Goal: Transaction & Acquisition: Purchase product/service

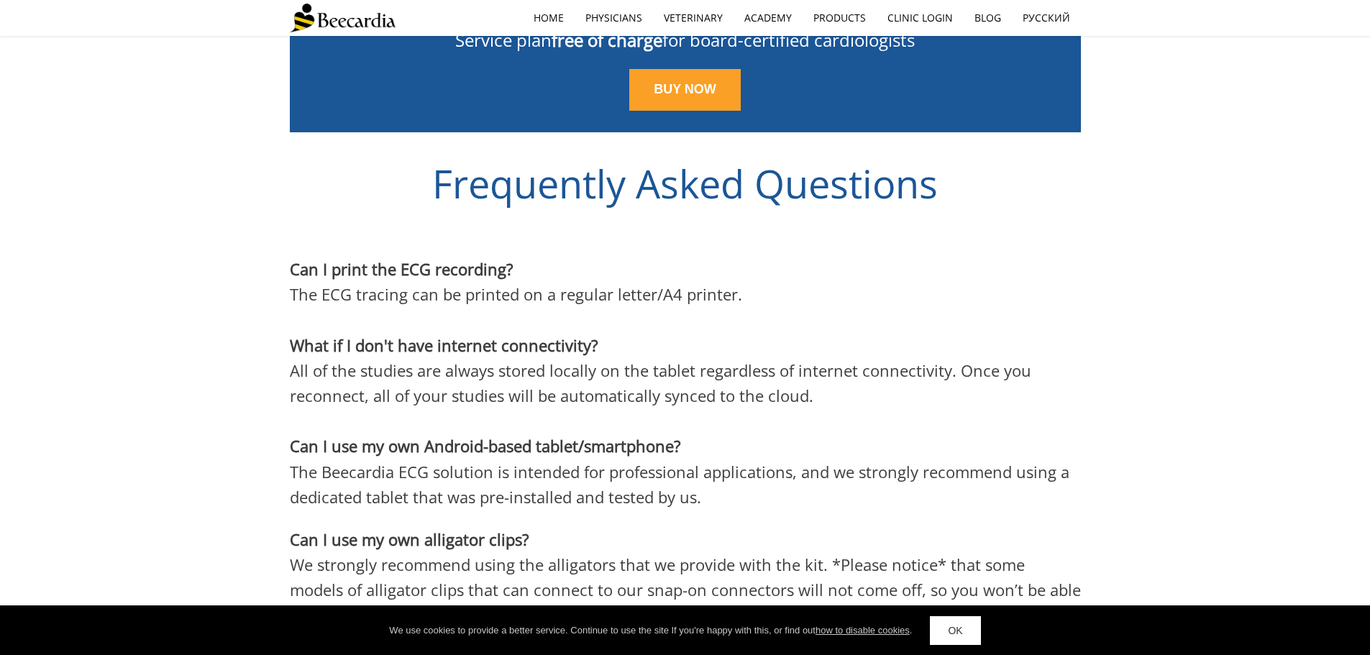
scroll to position [3563, 0]
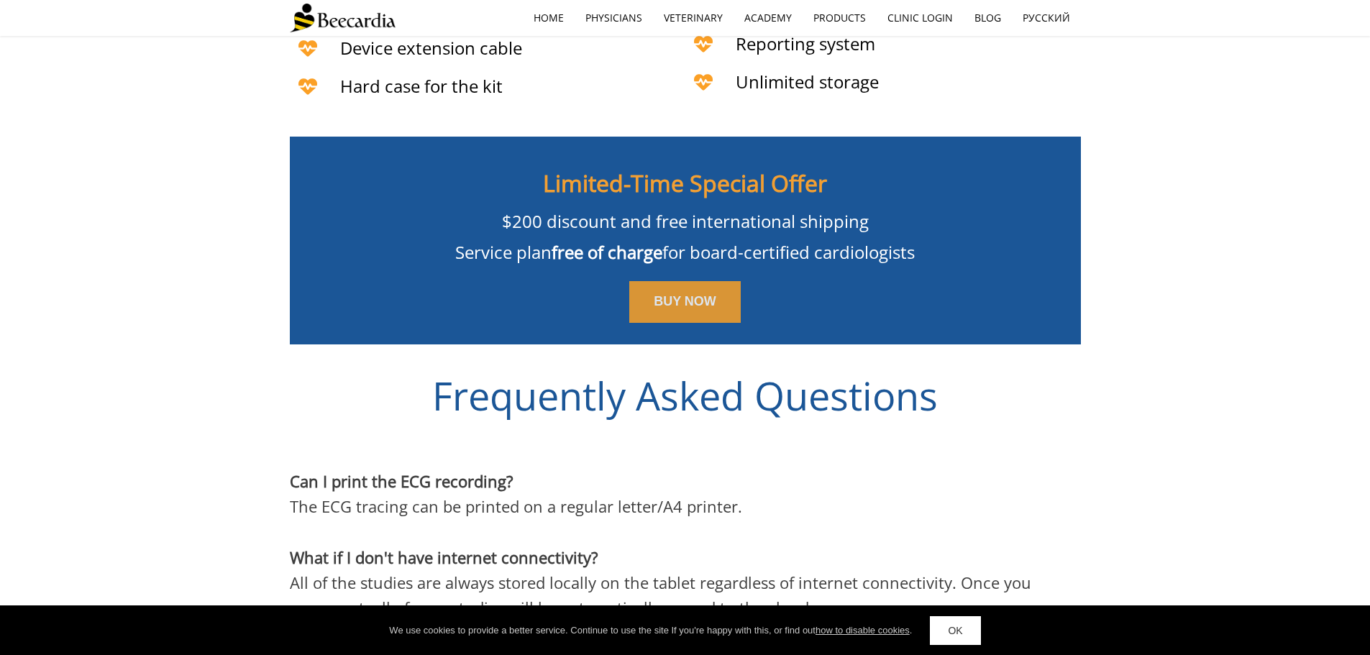
click at [698, 294] on span "BUY NOW" at bounding box center [685, 301] width 63 height 14
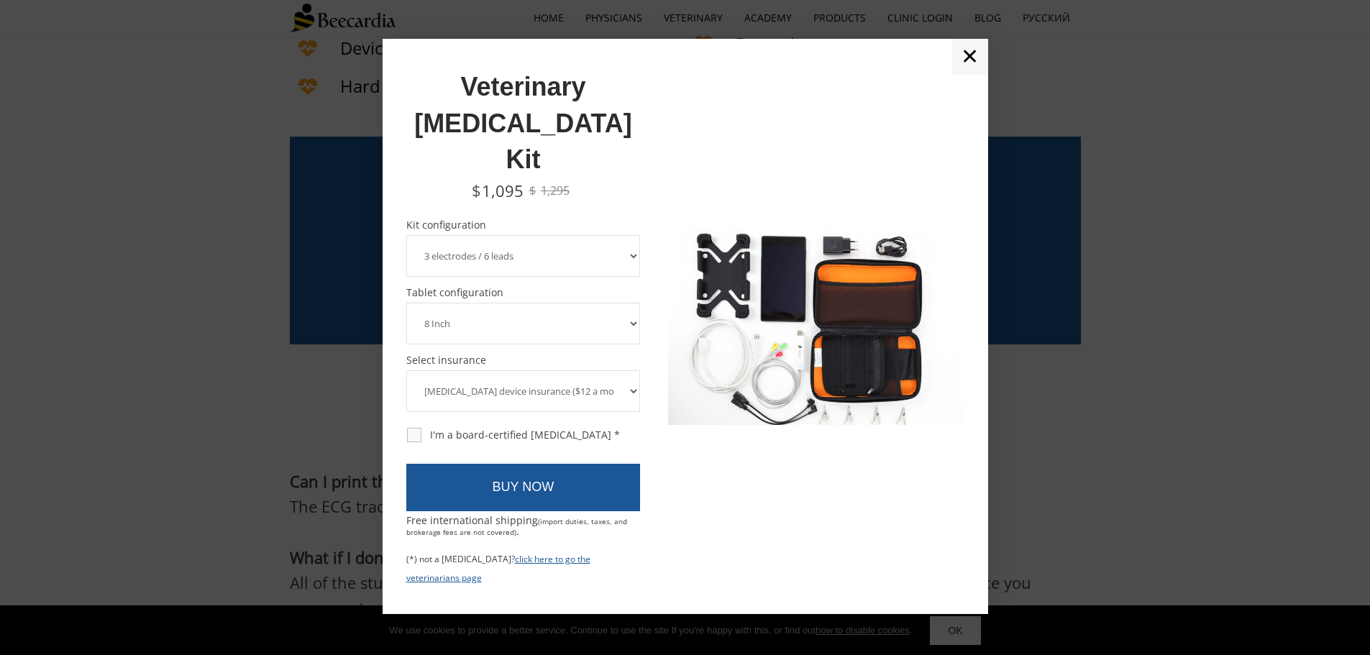
click at [416, 429] on div "I'm a board-certified [MEDICAL_DATA] *" at bounding box center [513, 435] width 213 height 13
click at [406, 427] on input "I'm a board-certified [MEDICAL_DATA] *" at bounding box center [406, 427] width 1 height 1
checkbox input "true"
click at [632, 235] on select "3 electrodes / 6 leads 5 electrodes / 7 leads 10 electrodes / 12 leads" at bounding box center [523, 256] width 234 height 42
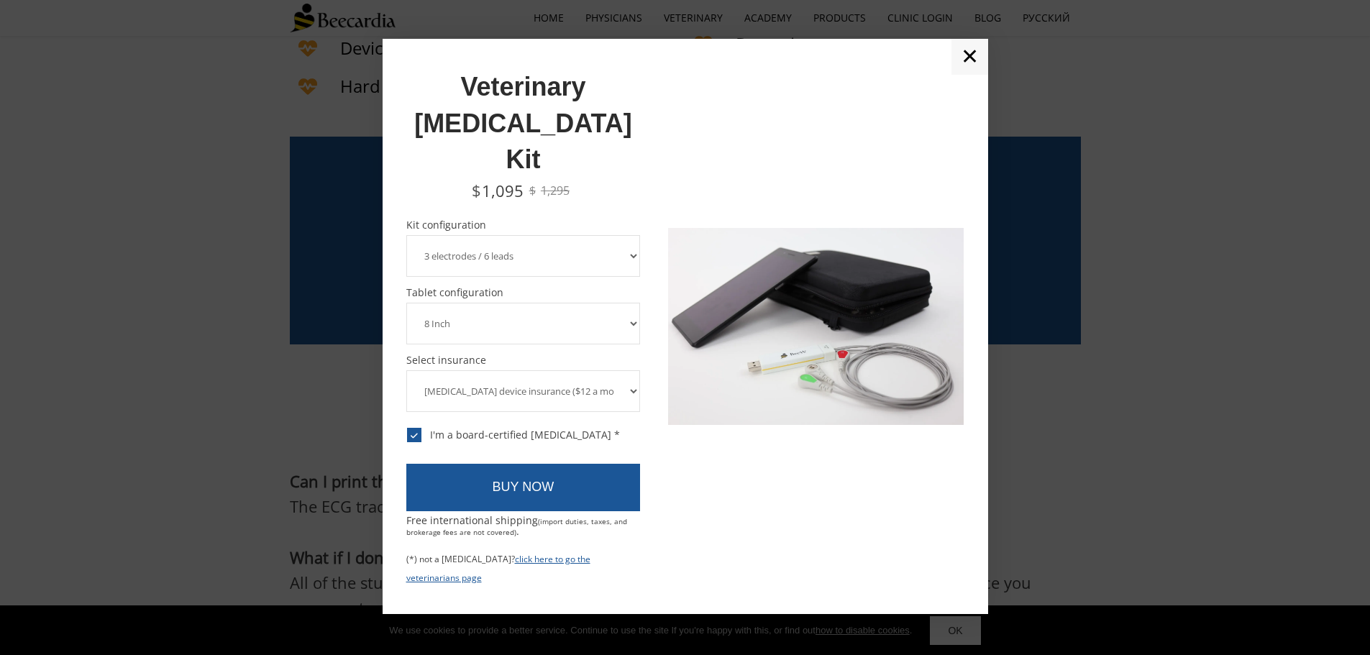
select select "10 electrodes / 12 leads"
click at [406, 235] on select "3 electrodes / 6 leads 5 electrodes / 7 leads 10 electrodes / 12 leads" at bounding box center [523, 256] width 234 height 42
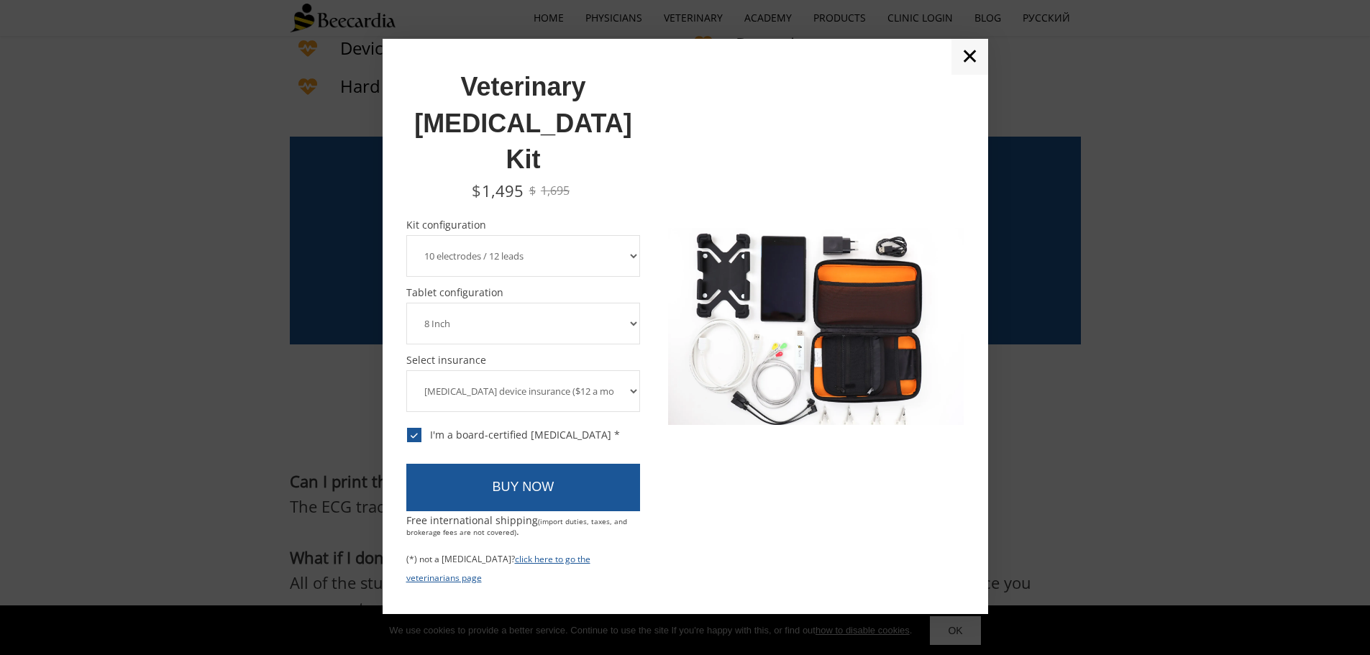
click at [571, 303] on select "8 Inch 10 Inch" at bounding box center [523, 324] width 234 height 42
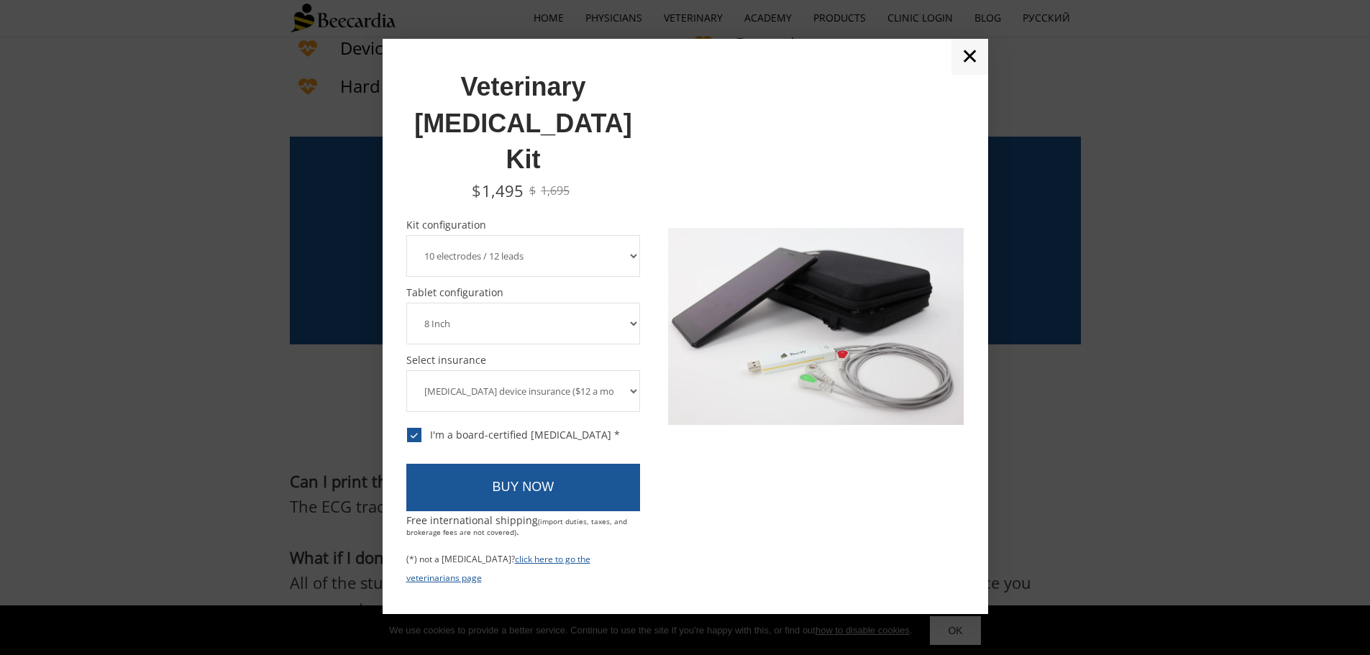
click at [508, 370] on select "[MEDICAL_DATA] device insurance ($12 a month, charged annually) No insurance" at bounding box center [523, 391] width 234 height 42
click at [514, 303] on select "8 Inch 10 Inch" at bounding box center [523, 324] width 234 height 42
select select "10 Inch"
click at [406, 303] on select "8 Inch 10 Inch" at bounding box center [523, 324] width 234 height 42
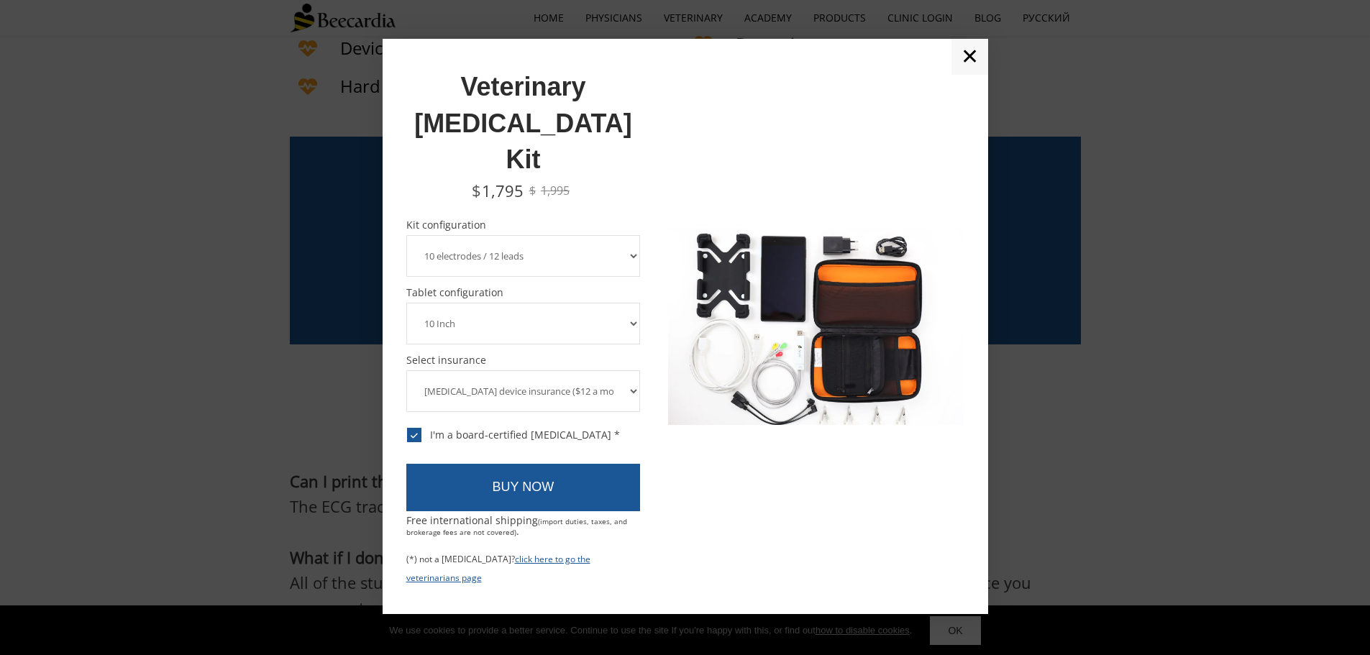
click at [634, 370] on select "[MEDICAL_DATA] device insurance ($12 a month, charged annually) No insurance" at bounding box center [523, 391] width 234 height 42
drag, startPoint x: 716, startPoint y: 478, endPoint x: 471, endPoint y: 468, distance: 245.5
click at [716, 478] on div at bounding box center [816, 326] width 296 height 527
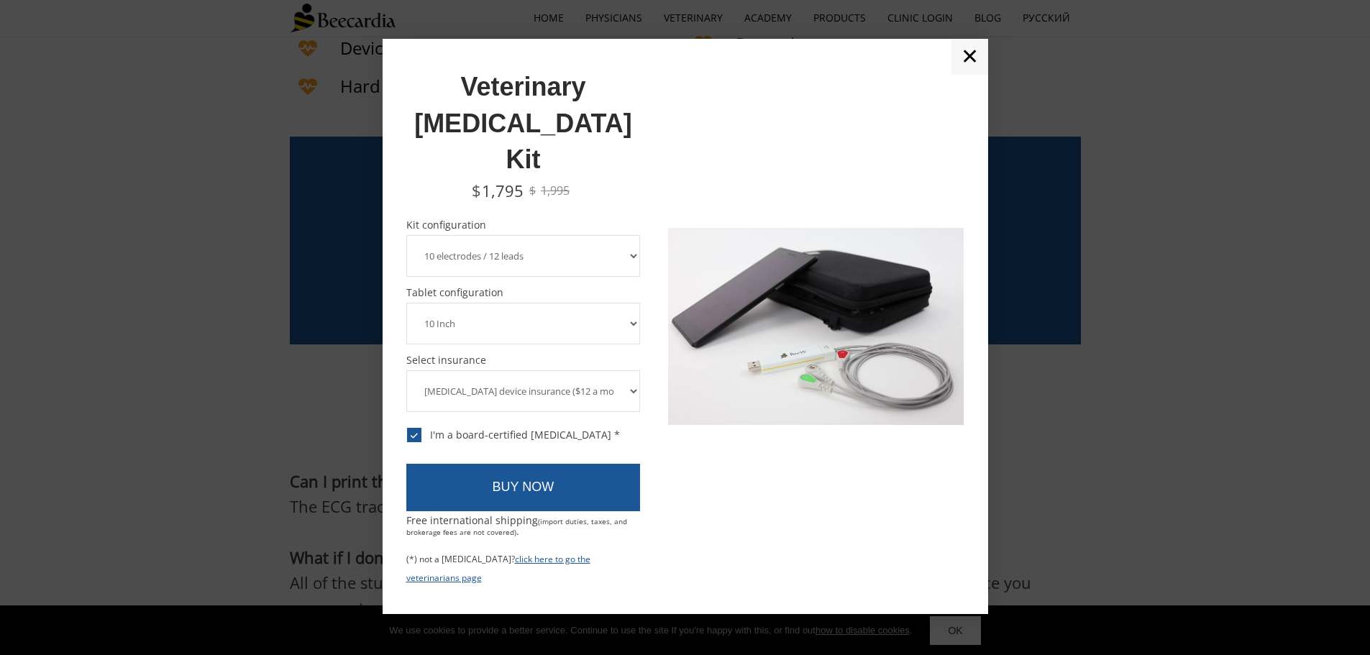
click at [240, 419] on div at bounding box center [685, 327] width 1370 height 655
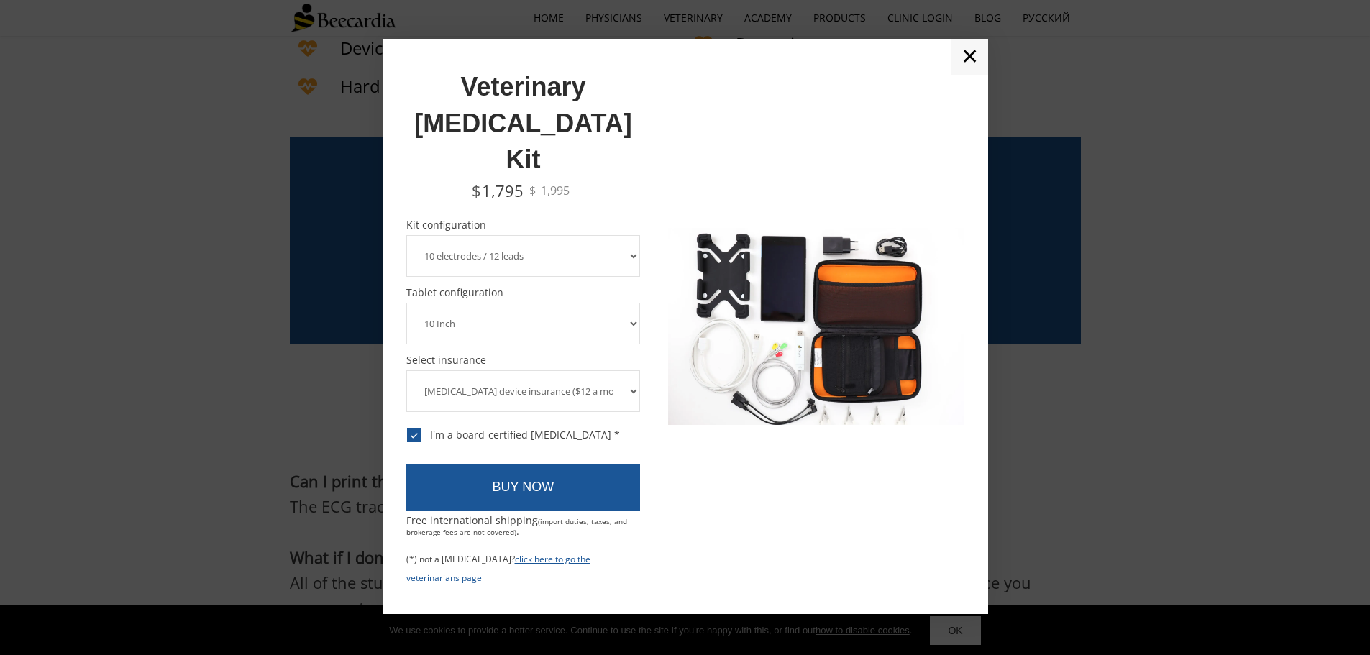
drag, startPoint x: 970, startPoint y: 86, endPoint x: 1075, endPoint y: 254, distance: 198.0
click at [970, 75] on link "✕" at bounding box center [970, 57] width 37 height 36
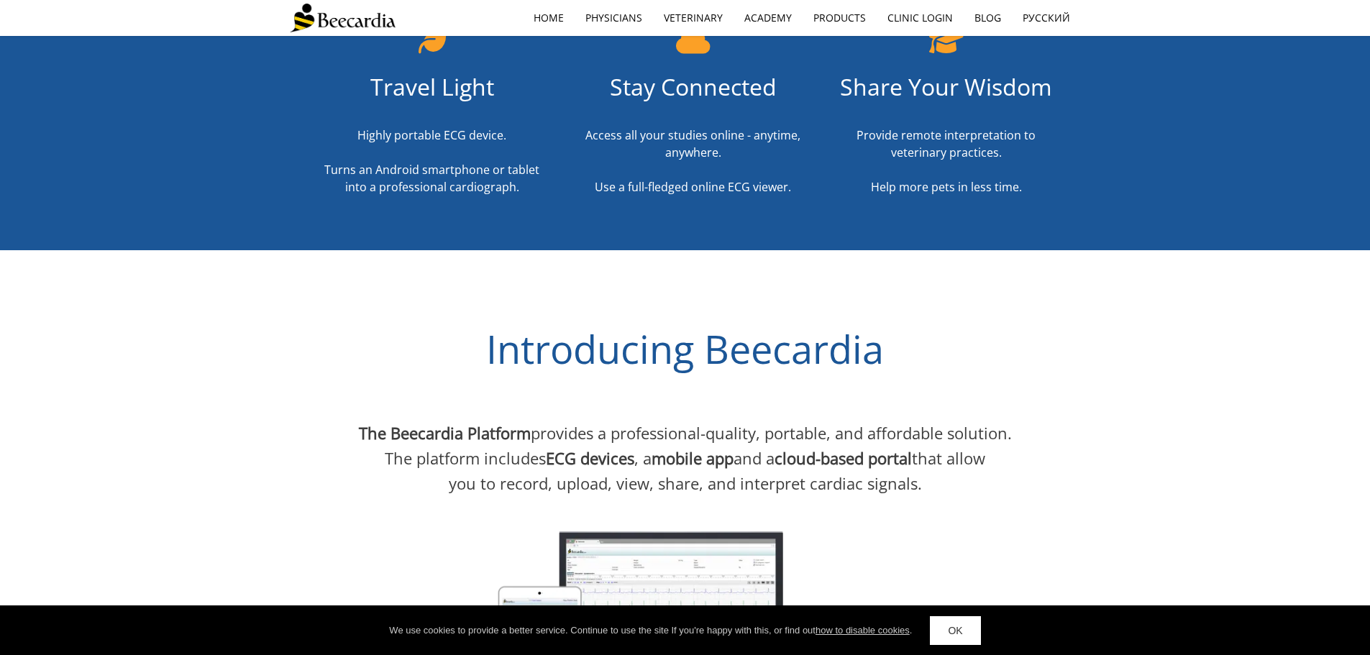
scroll to position [398, 0]
